Goal: Find specific page/section: Find specific page/section

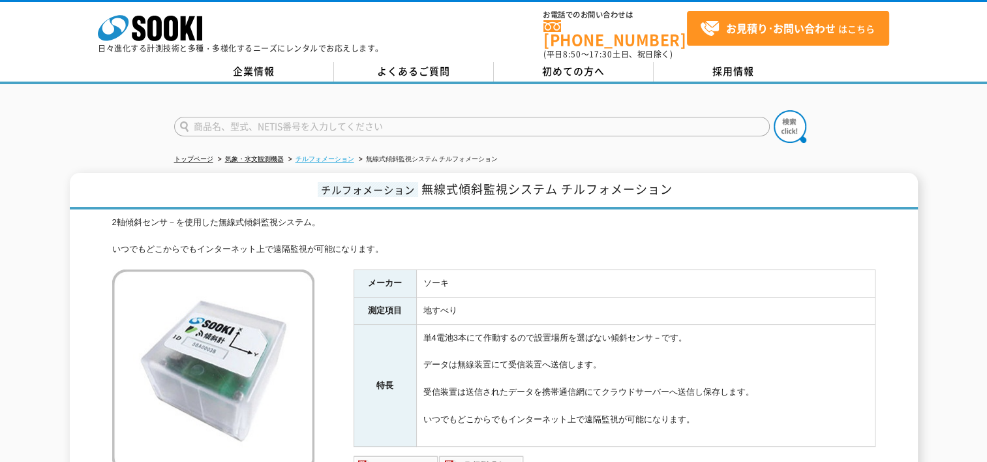
click at [337, 155] on link "チルフォメーション" at bounding box center [324, 158] width 59 height 7
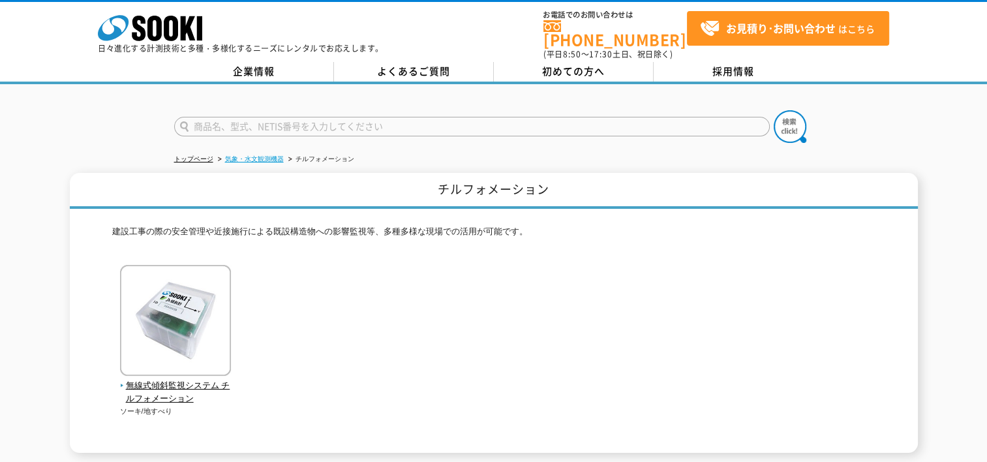
click at [278, 155] on link "気象・水文観測機器" at bounding box center [254, 158] width 59 height 7
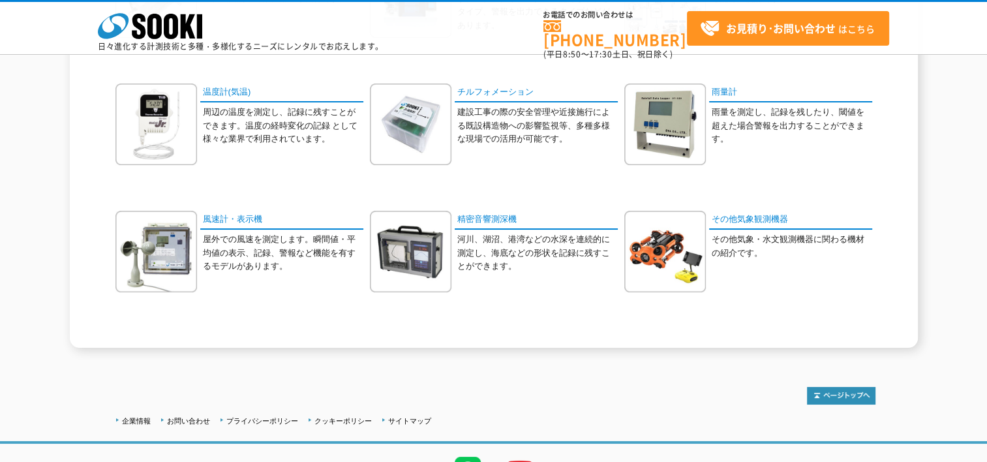
scroll to position [391, 0]
